Goal: Task Accomplishment & Management: Manage account settings

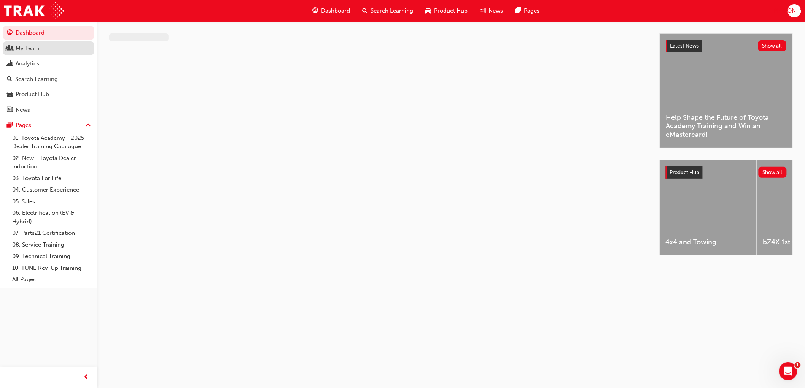
click at [47, 44] on div "My Team" at bounding box center [48, 49] width 83 height 10
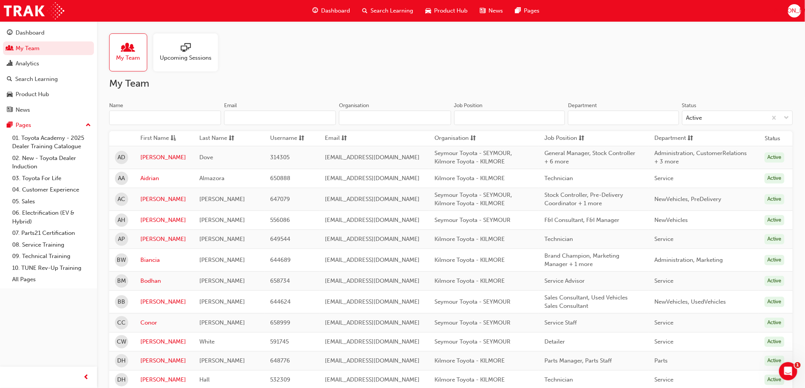
click at [148, 124] on input "Name" at bounding box center [165, 118] width 112 height 14
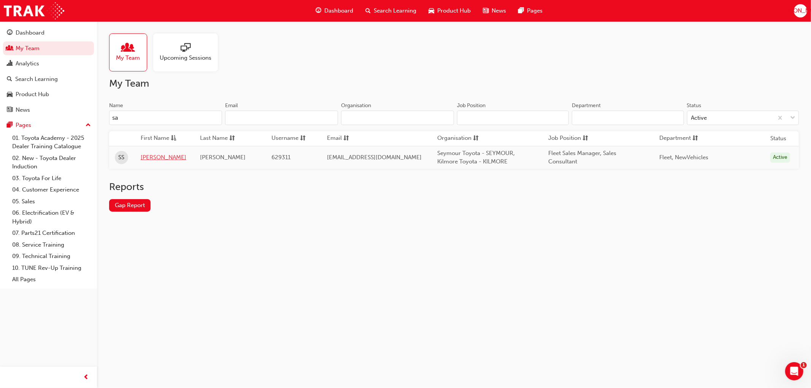
type input "sa"
click at [145, 155] on link "[PERSON_NAME]" at bounding box center [165, 157] width 48 height 9
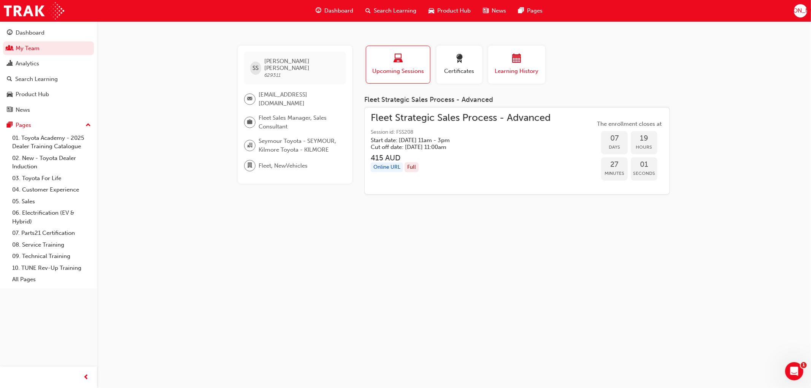
click at [504, 61] on div "button" at bounding box center [517, 60] width 46 height 12
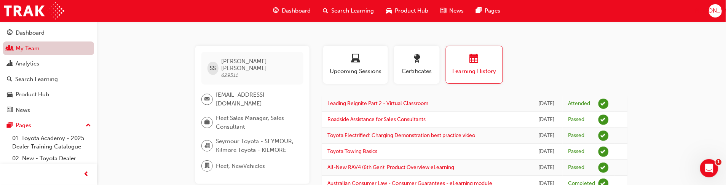
click at [28, 53] on link "My Team" at bounding box center [48, 48] width 91 height 14
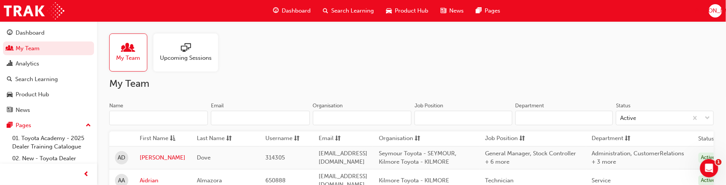
click at [156, 117] on input "Name" at bounding box center [158, 118] width 99 height 14
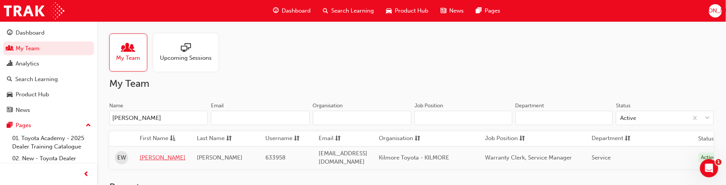
type input "[PERSON_NAME]"
click at [146, 159] on link "[PERSON_NAME]" at bounding box center [163, 157] width 46 height 9
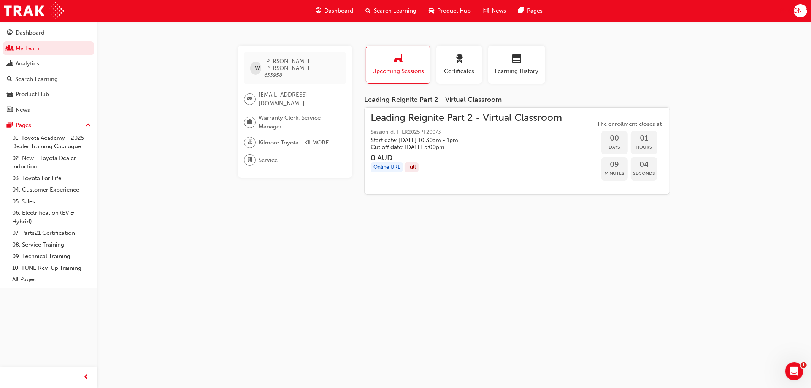
click at [408, 115] on span "Leading Reignite Part 2 - Virtual Classroom" at bounding box center [466, 118] width 191 height 9
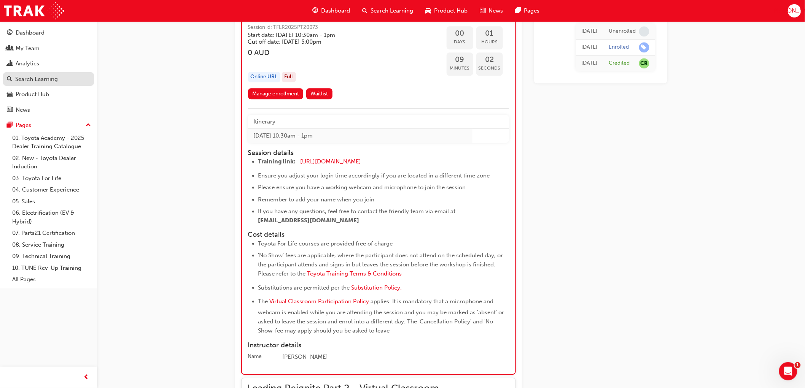
scroll to position [810, 0]
